Goal: Use online tool/utility: Utilize a website feature to perform a specific function

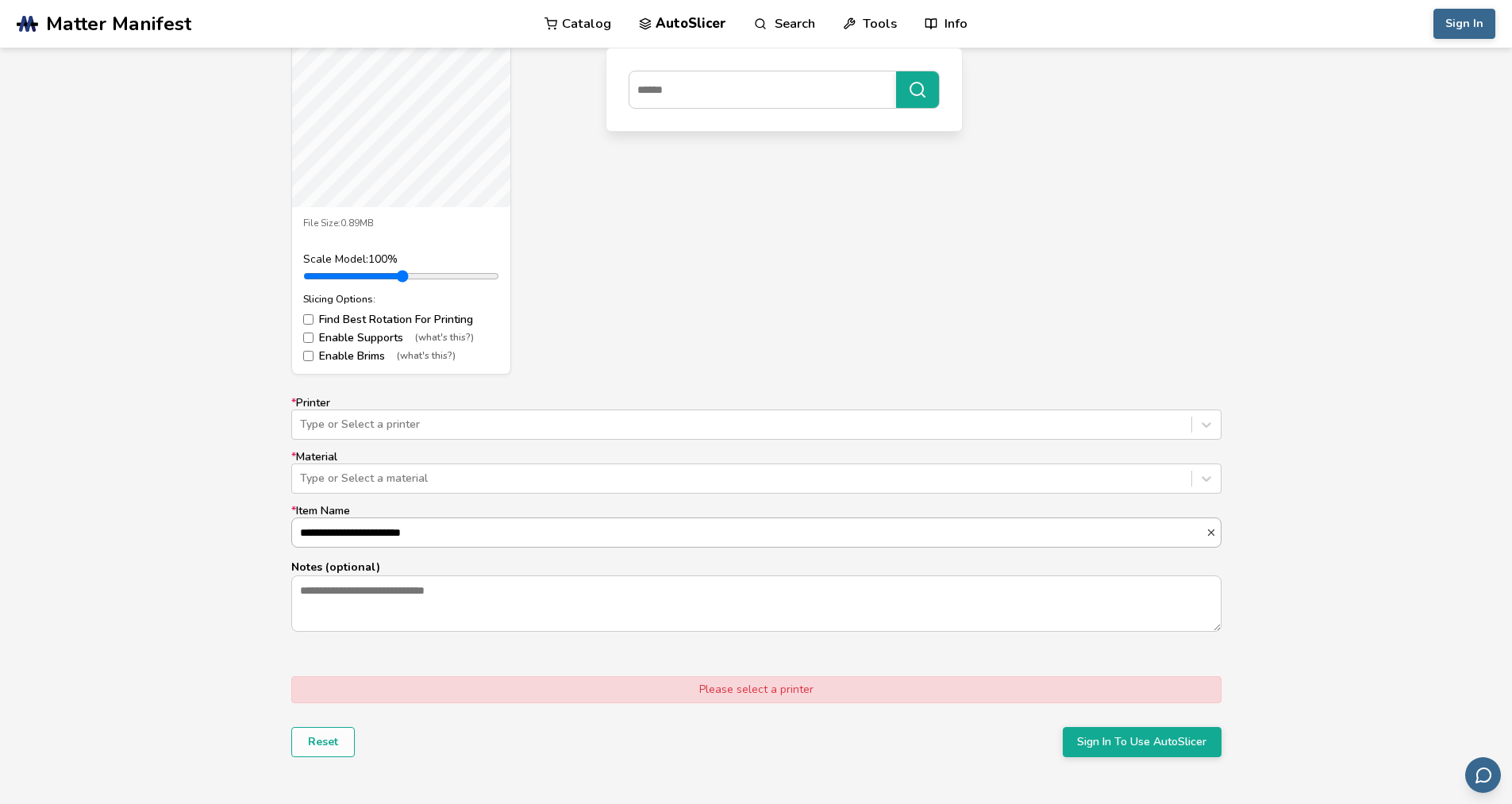
scroll to position [714, 0]
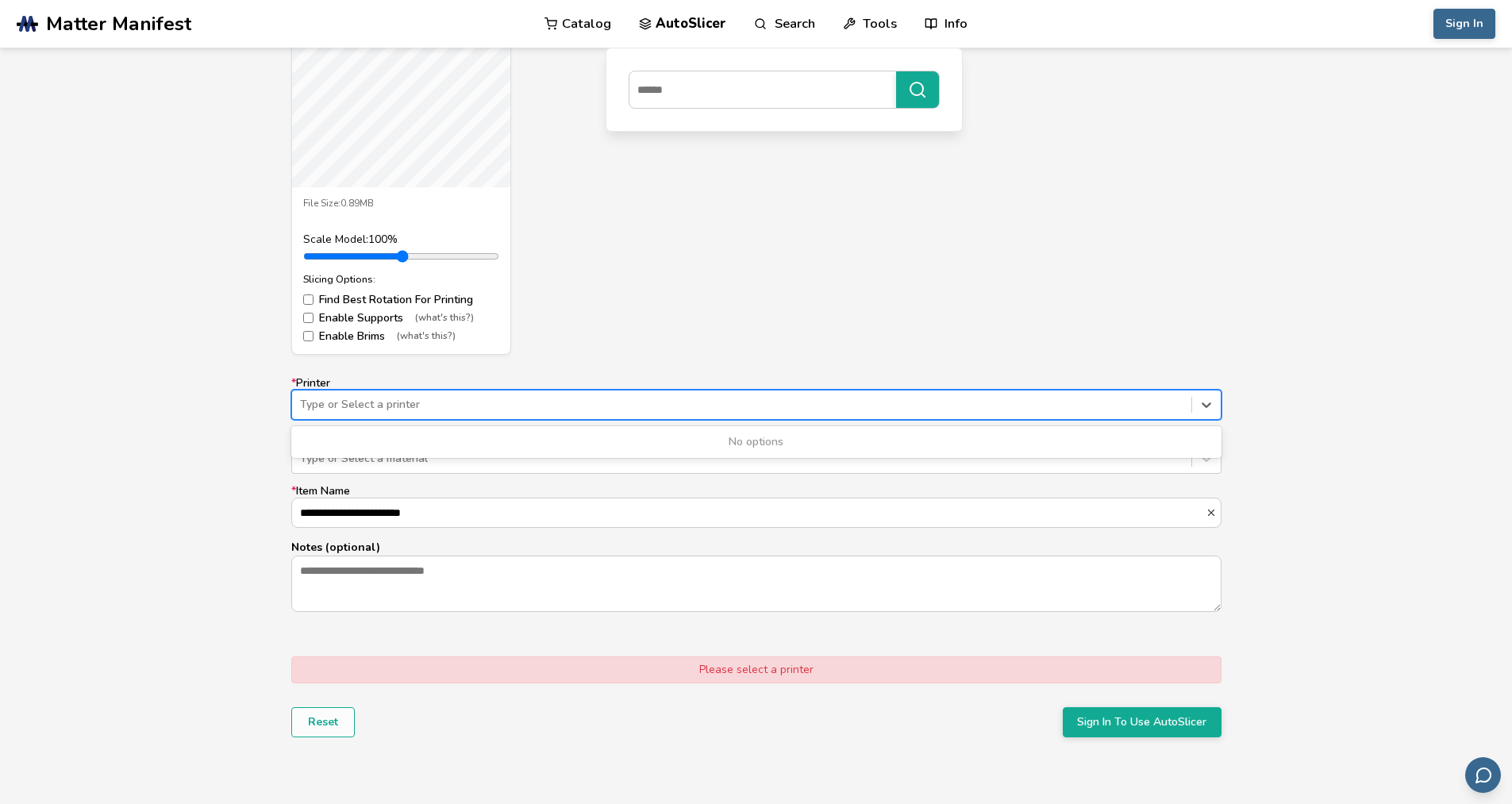
click at [1065, 390] on div "Type or Select a printer" at bounding box center [756, 404] width 930 height 30
click at [1068, 396] on div at bounding box center [741, 404] width 883 height 16
click at [1215, 409] on div at bounding box center [1206, 404] width 29 height 29
click at [914, 321] on div "Gancetto [PERSON_NAME].stl File Size: 0.89MB Scale Model: 100 % Slicing Options…" at bounding box center [756, 141] width 930 height 426
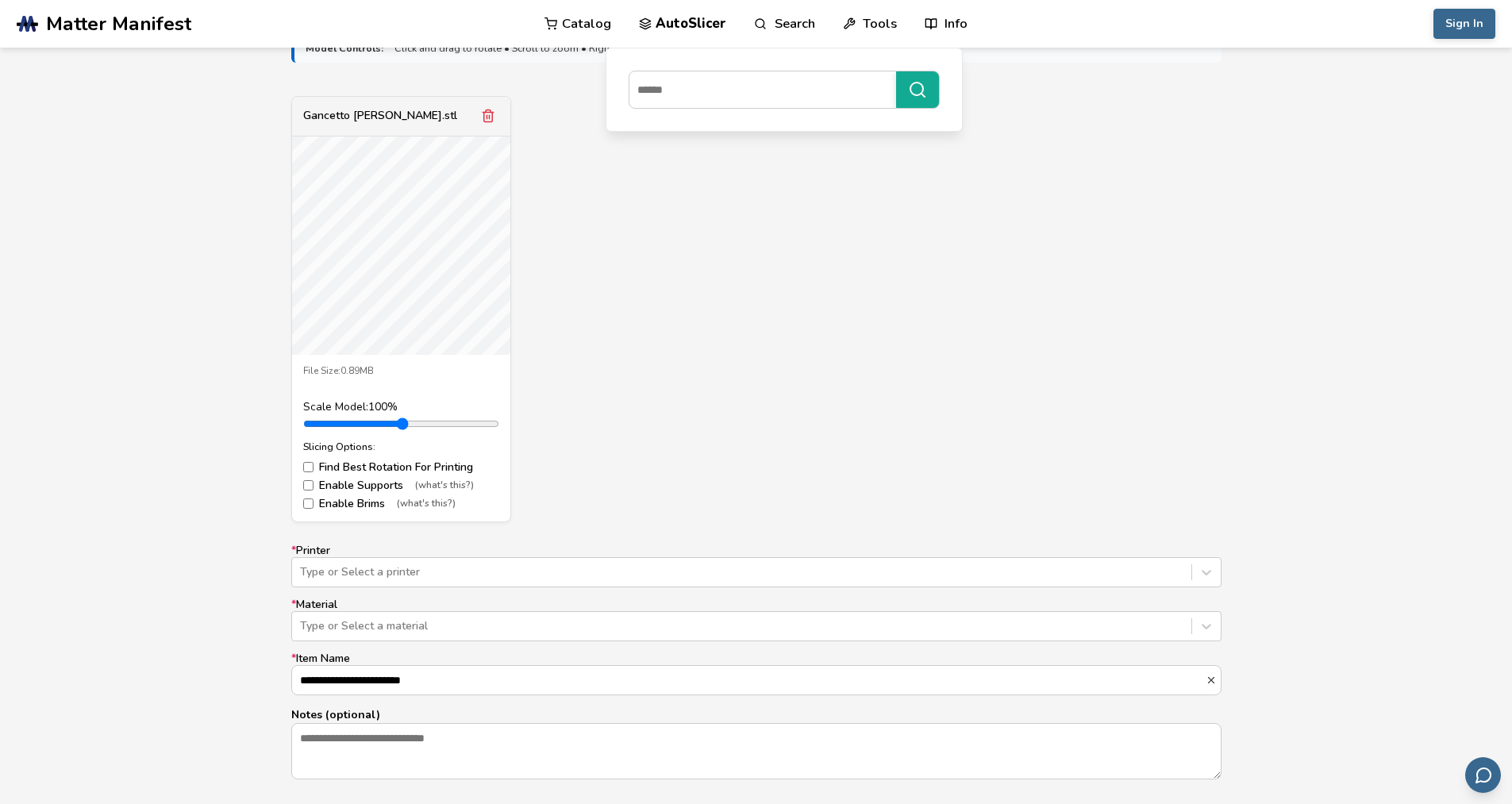
scroll to position [555, 0]
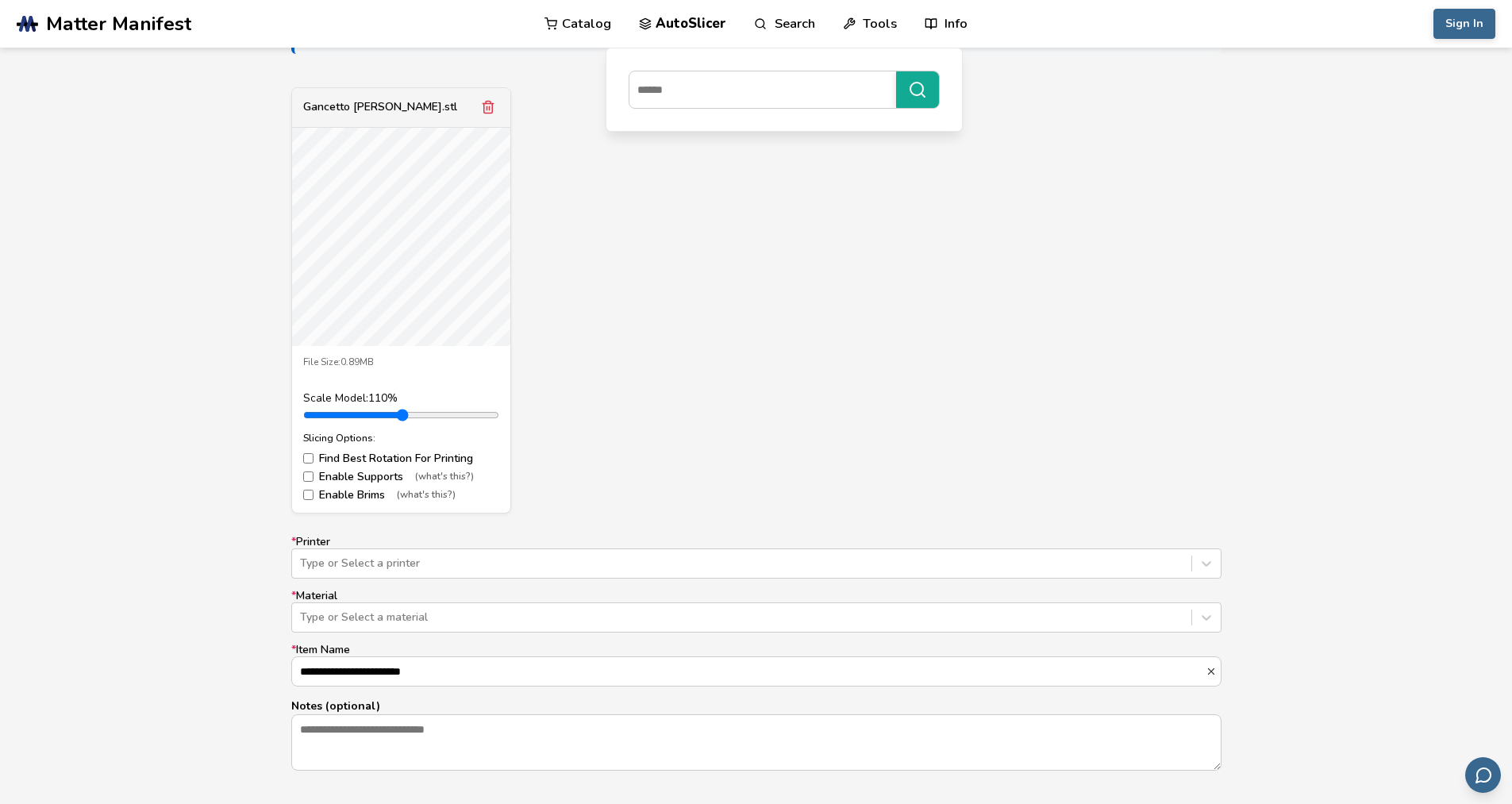
type input "*"
click at [345, 416] on input "range" at bounding box center [401, 415] width 196 height 13
click at [634, 570] on div at bounding box center [741, 563] width 883 height 16
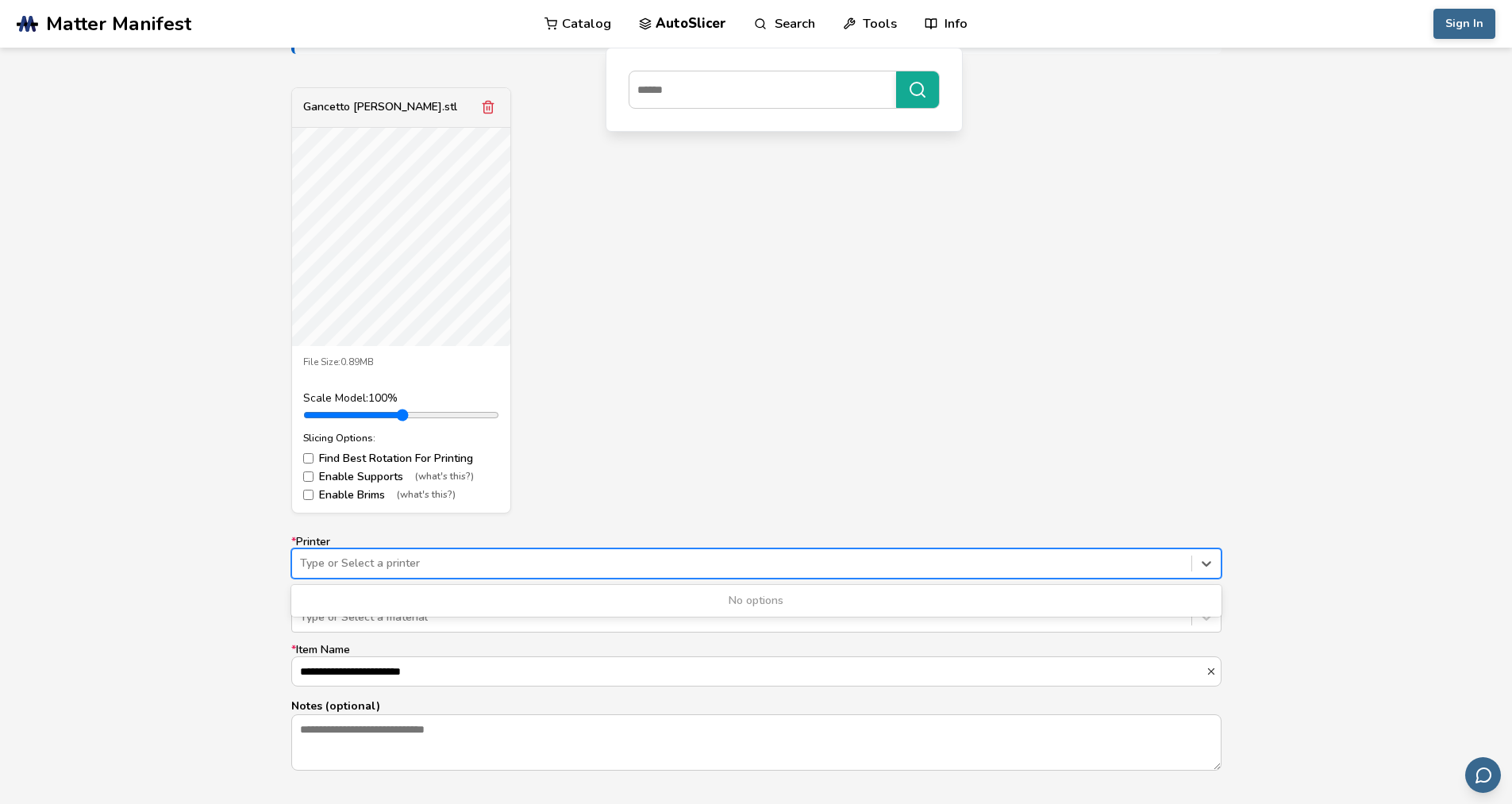
click at [634, 570] on div at bounding box center [741, 563] width 883 height 16
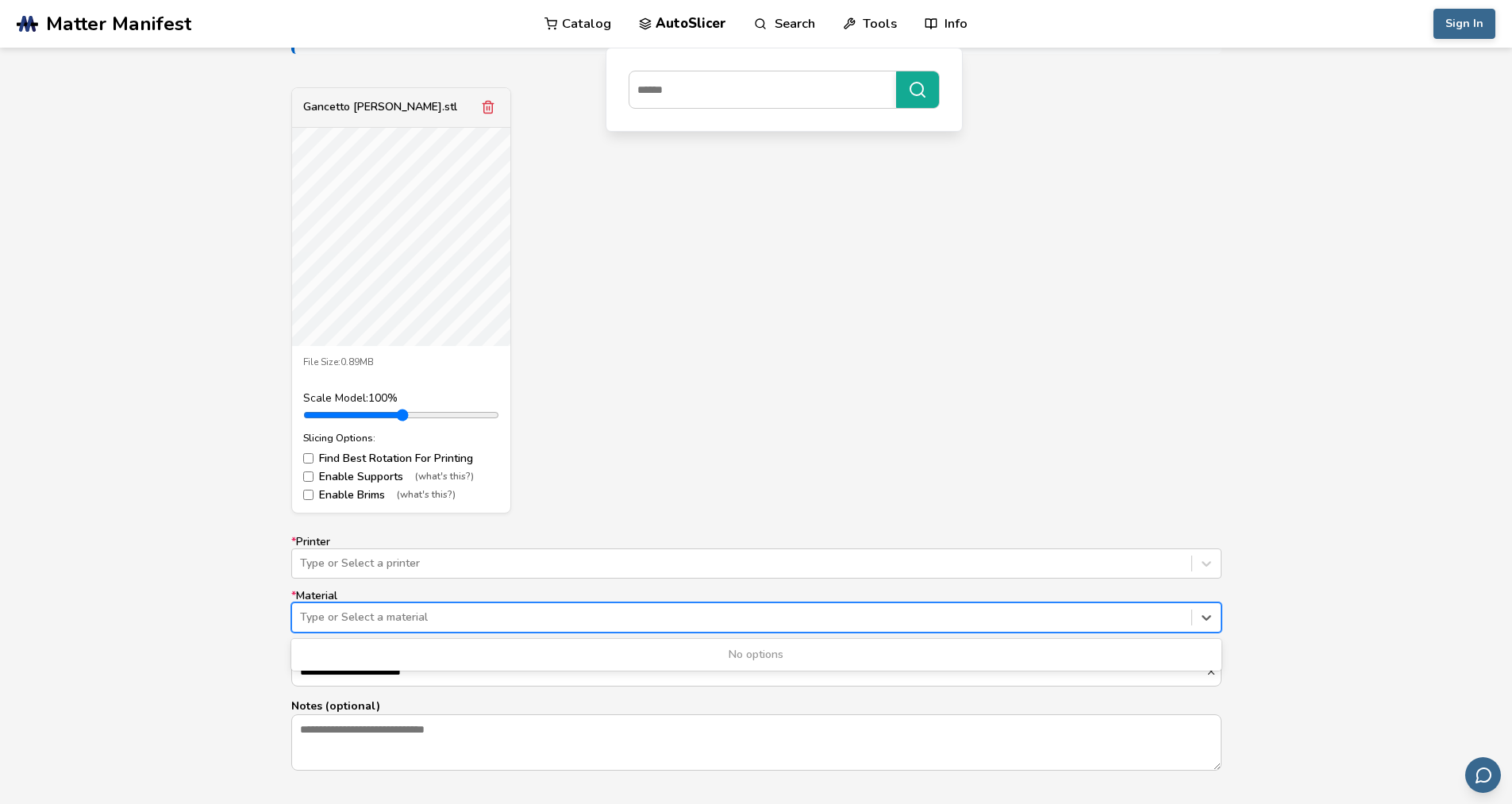
click at [622, 621] on div at bounding box center [741, 617] width 883 height 16
click at [623, 621] on div at bounding box center [741, 617] width 883 height 16
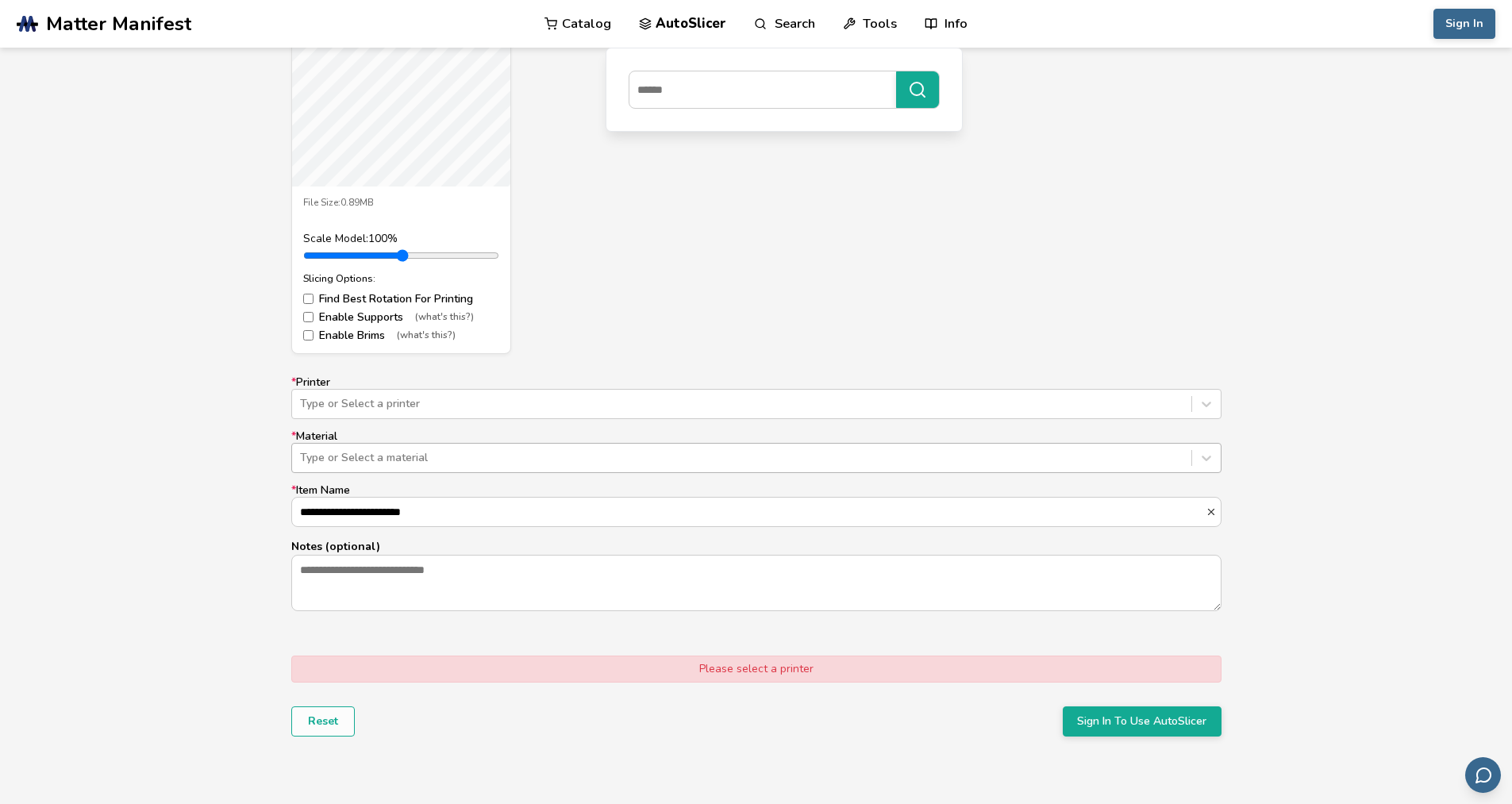
scroll to position [794, 0]
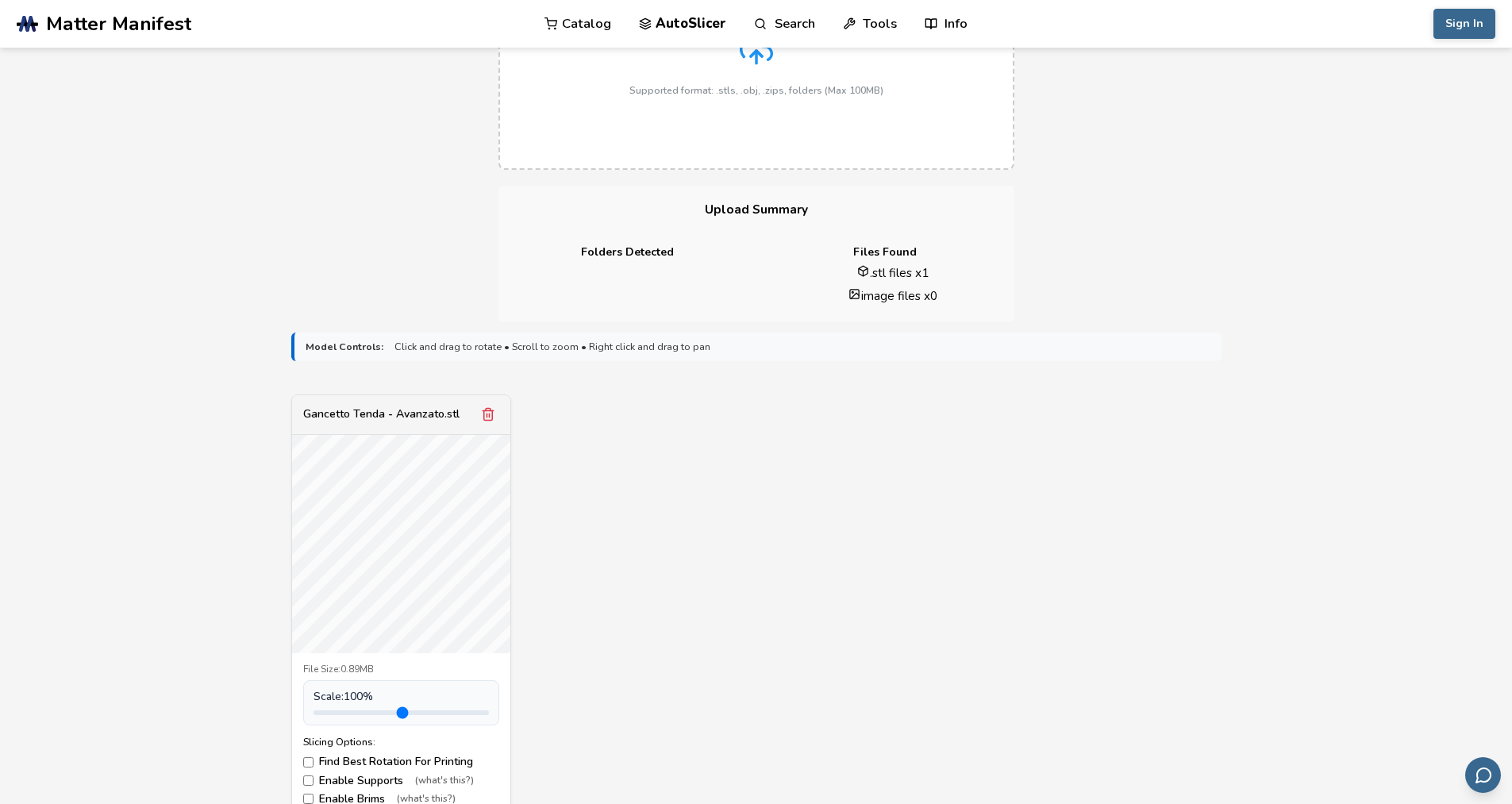
scroll to position [317, 0]
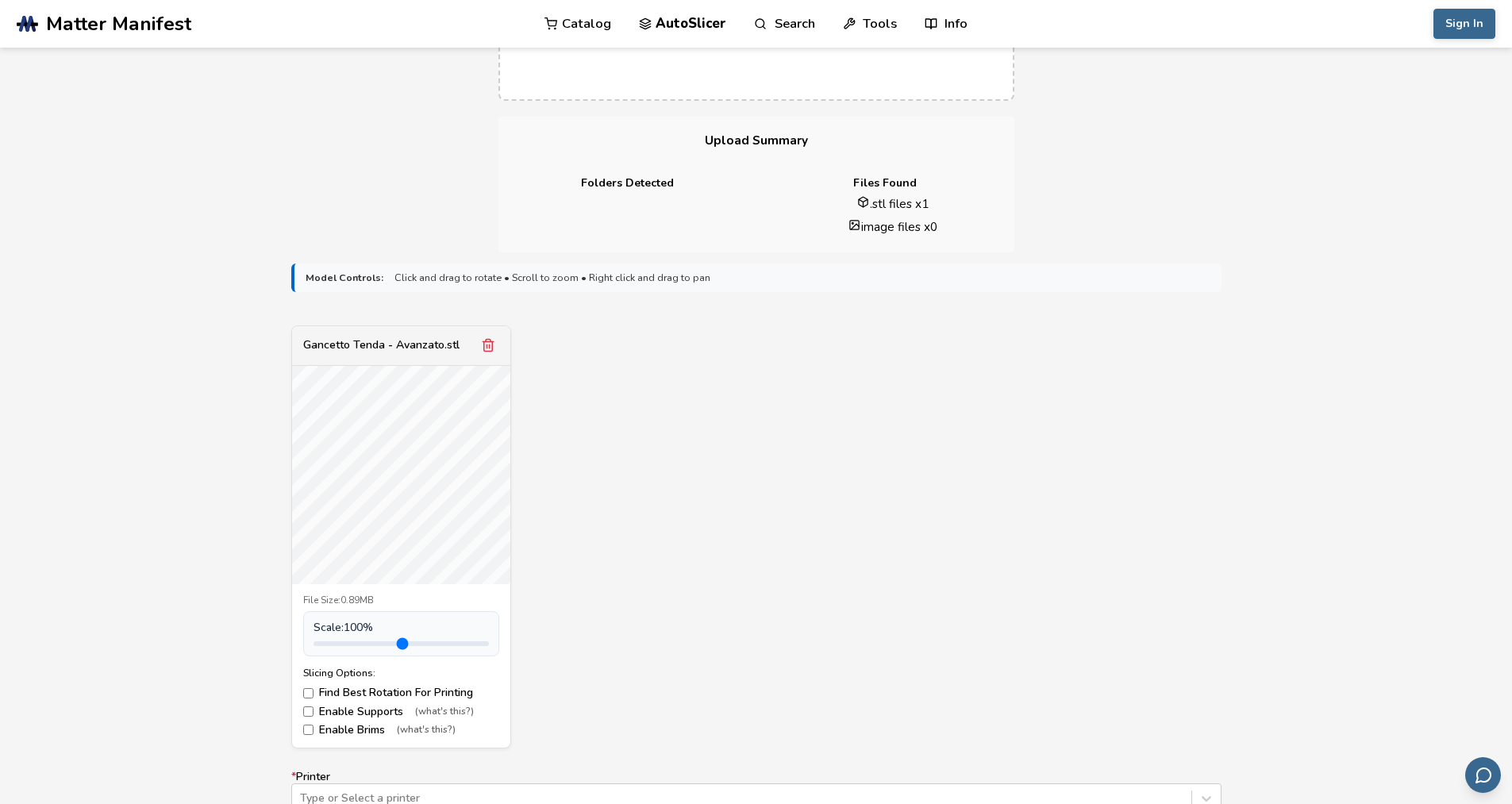
click at [308, 723] on label "Enable Brims (what's this?)" at bounding box center [401, 730] width 196 height 13
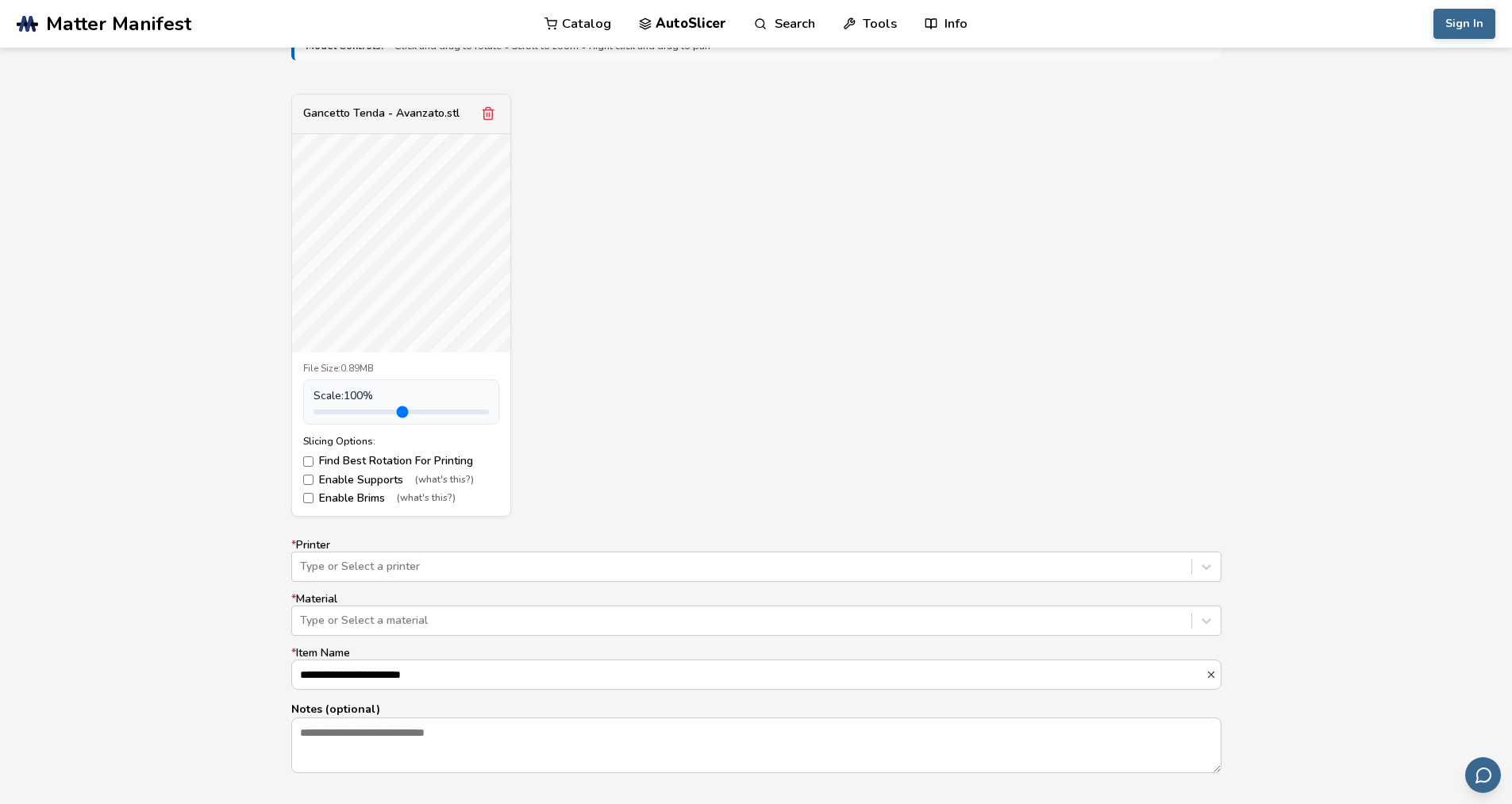
scroll to position [635, 0]
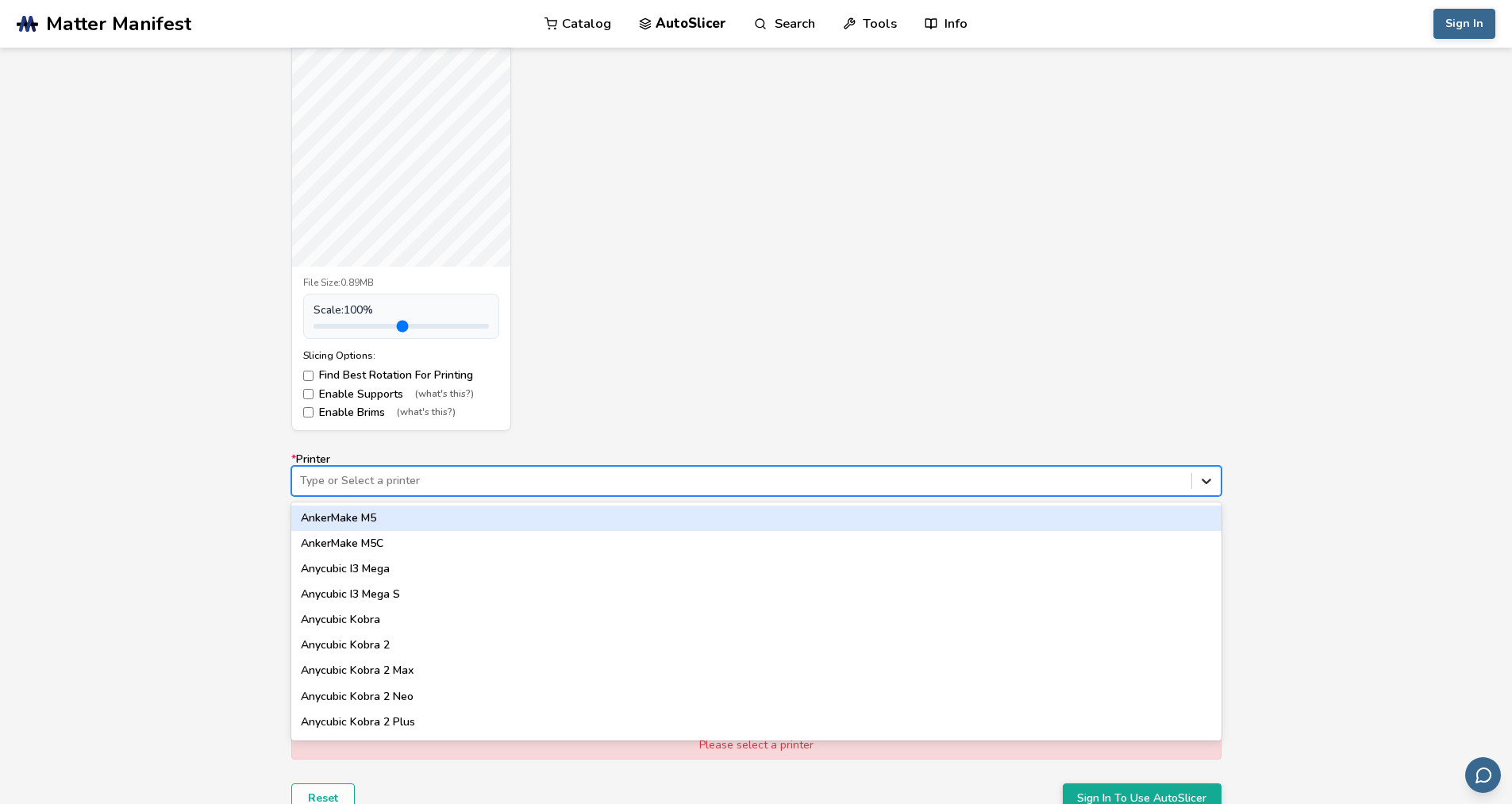
click at [1212, 483] on icon at bounding box center [1206, 481] width 16 height 16
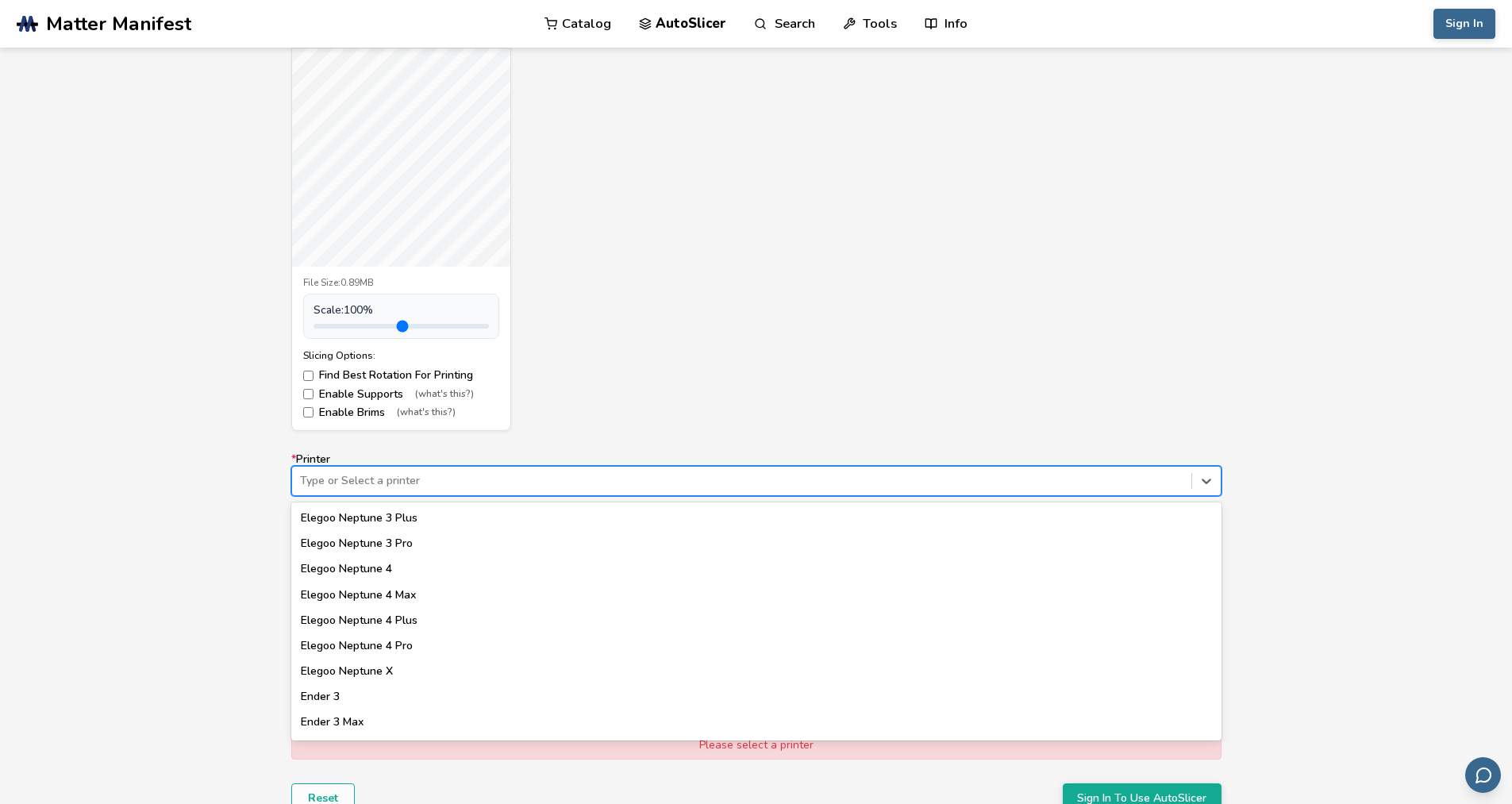
scroll to position [668, 0]
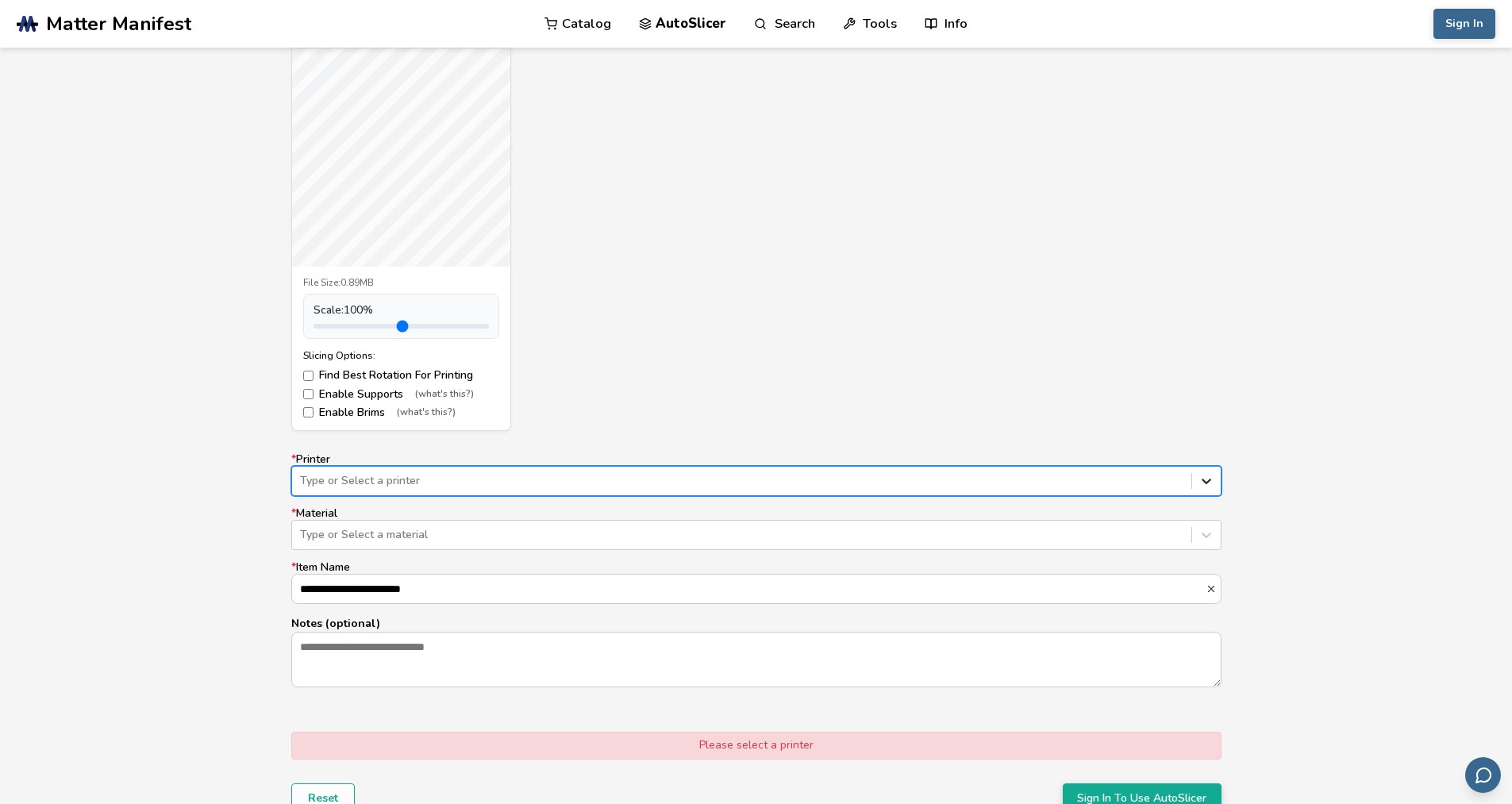
click at [1210, 481] on icon at bounding box center [1206, 481] width 16 height 16
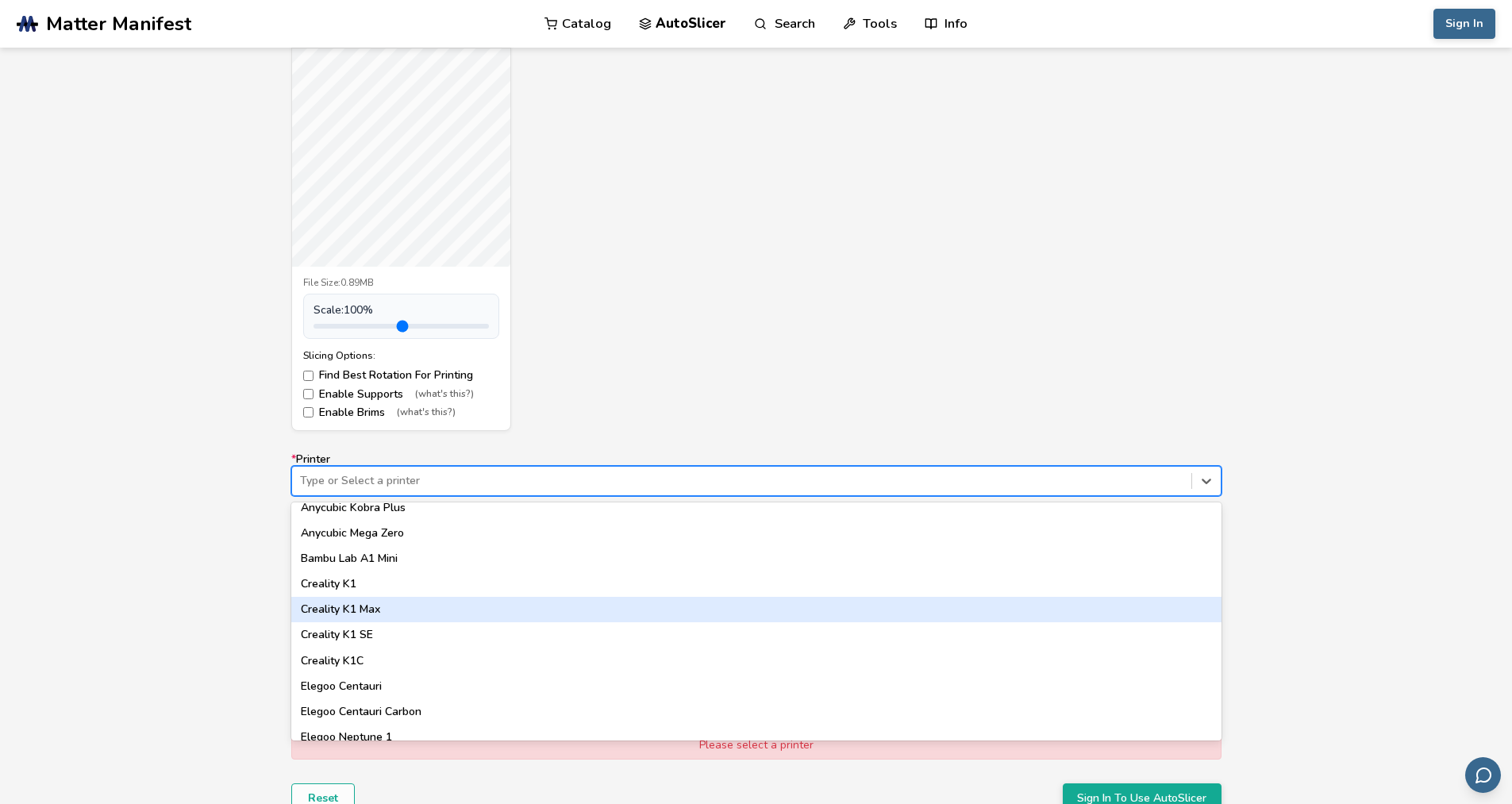
scroll to position [236, 0]
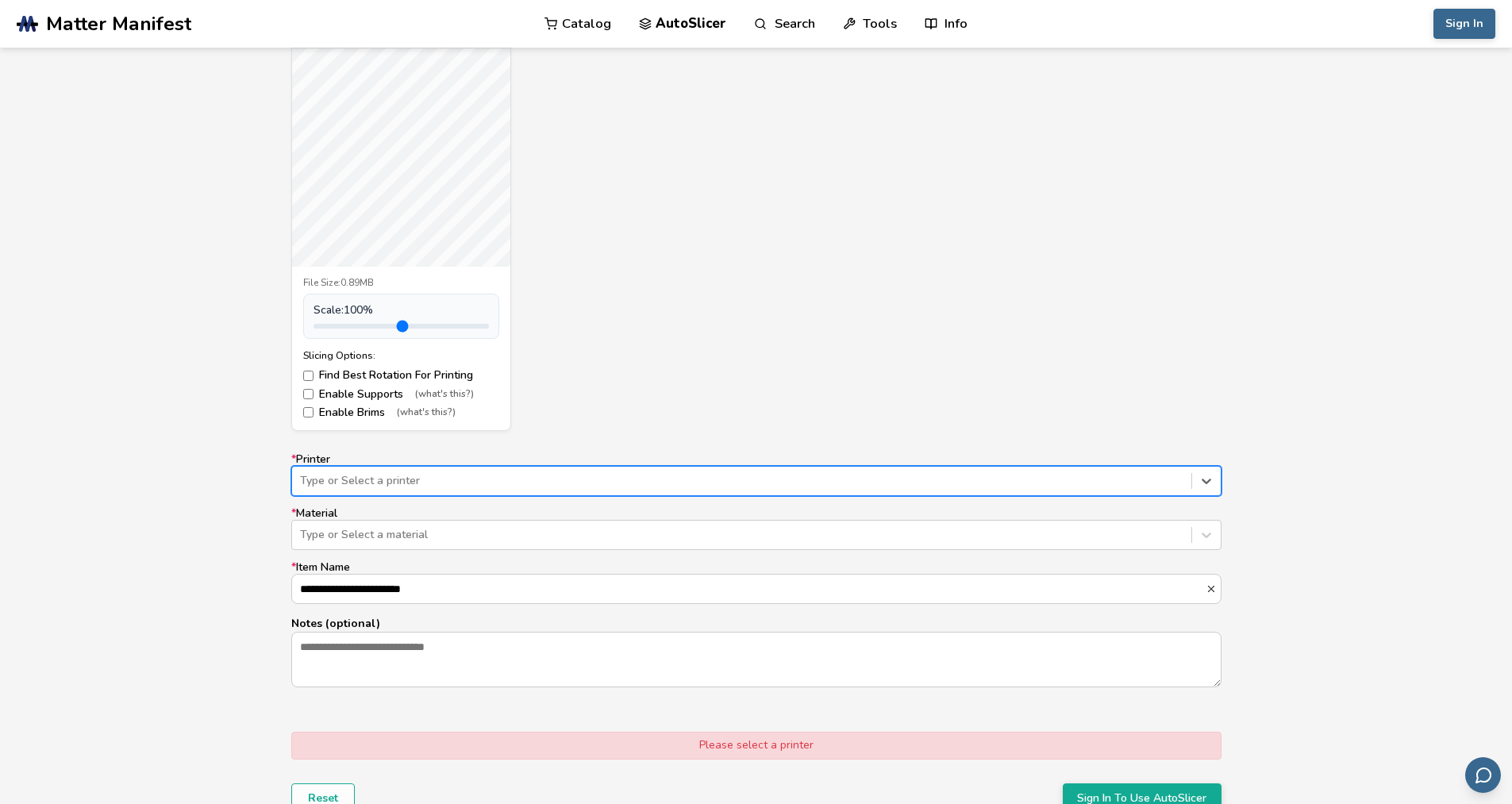
click at [671, 482] on div at bounding box center [741, 481] width 883 height 16
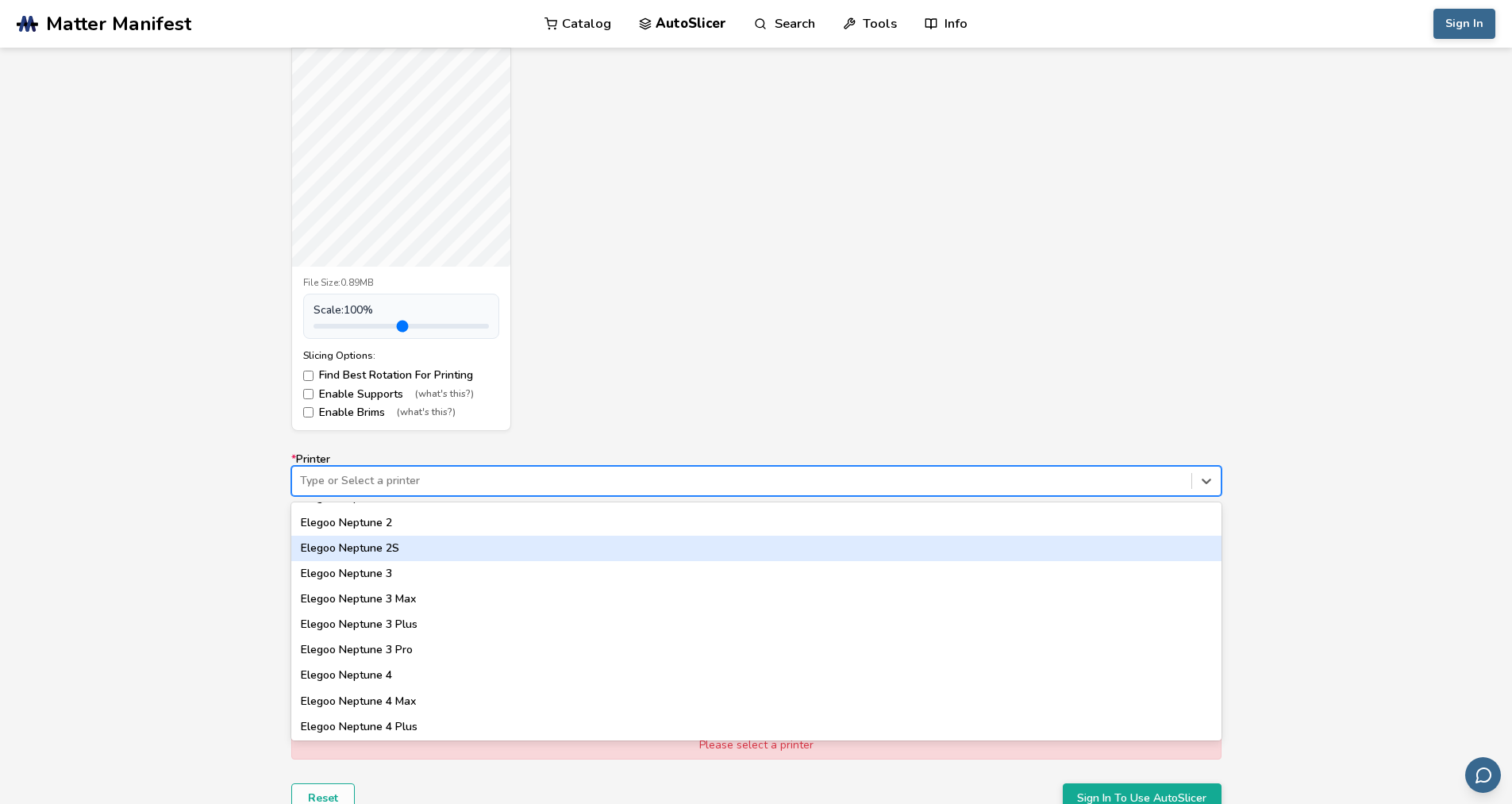
scroll to position [476, 0]
